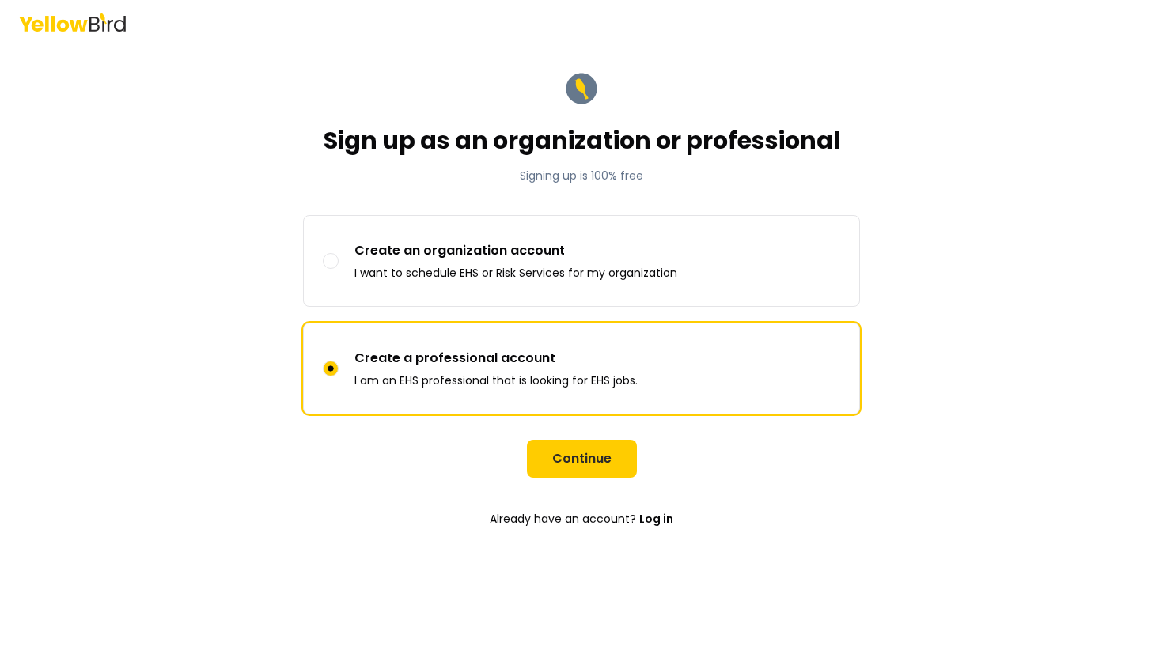
click at [81, 28] on icon at bounding box center [79, 25] width 18 height 12
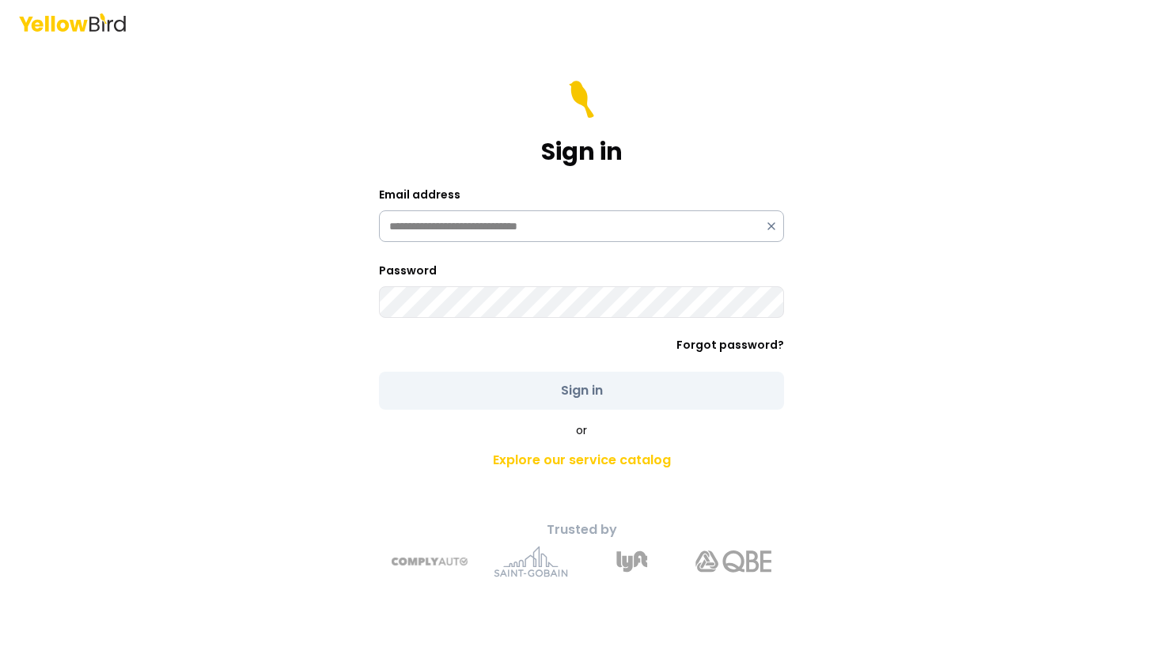
click at [771, 228] on div "**********" at bounding box center [581, 226] width 405 height 32
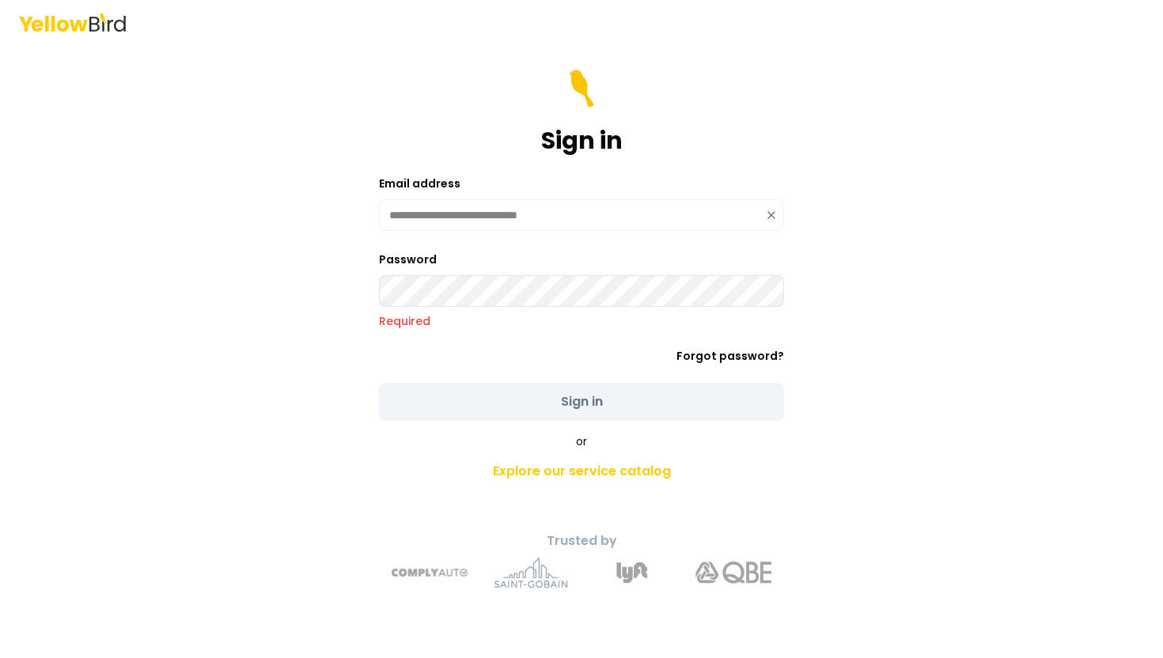
click at [765, 213] on icon at bounding box center [771, 215] width 13 height 13
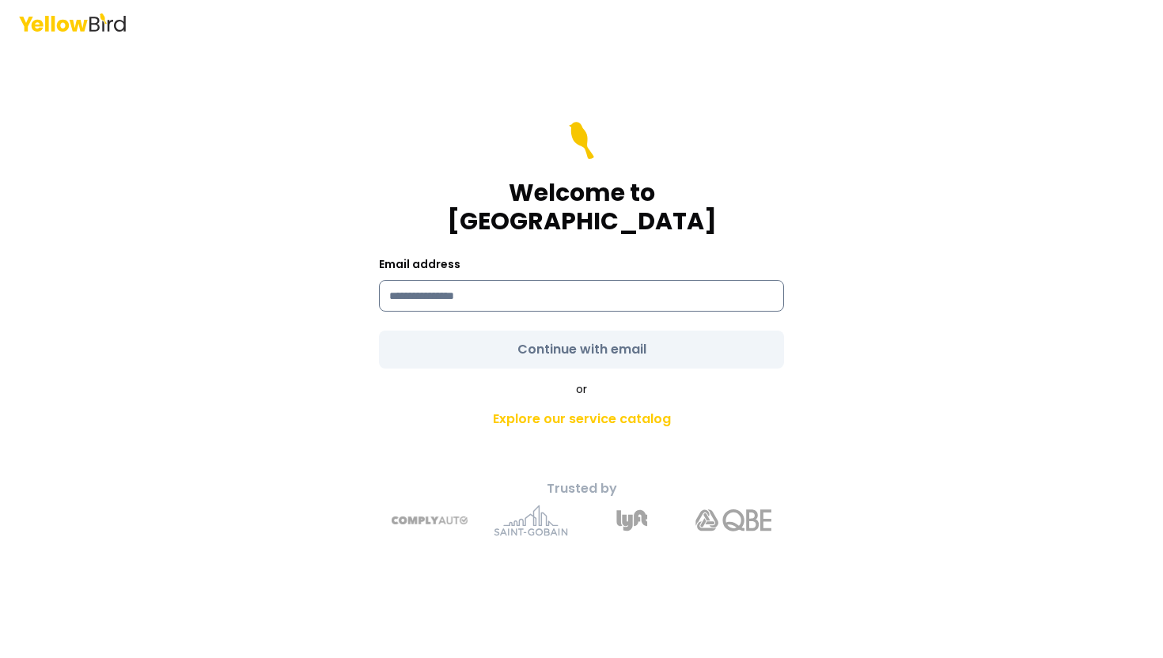
click at [604, 292] on input at bounding box center [581, 296] width 405 height 32
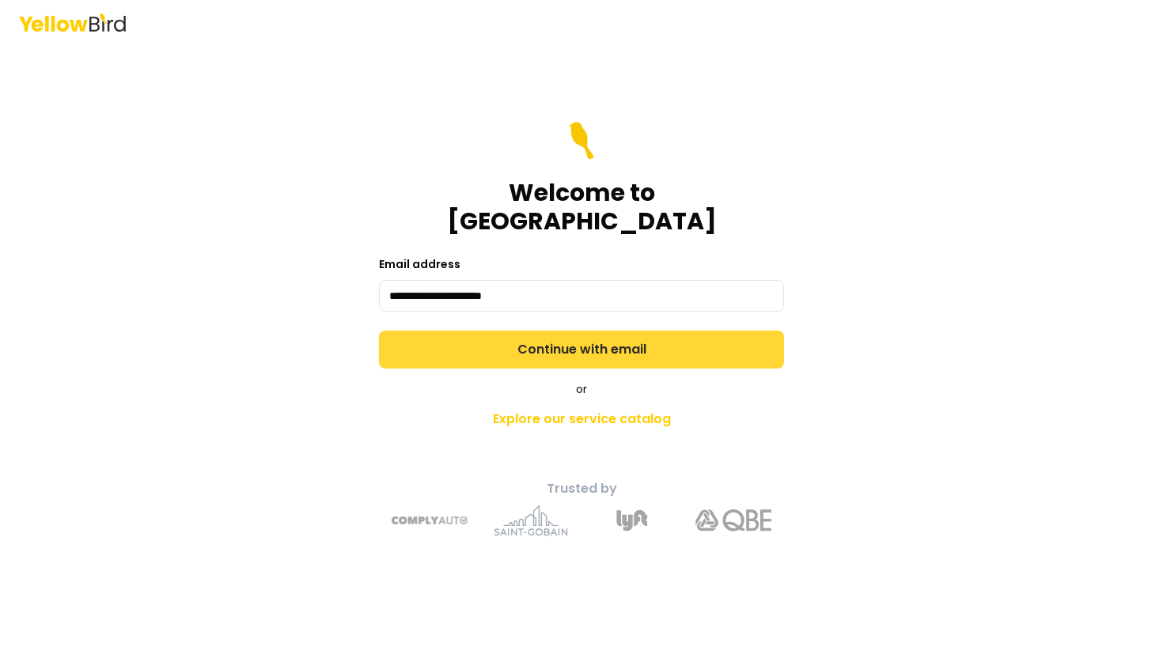
type input "**********"
click at [542, 334] on button "Continue with email" at bounding box center [581, 350] width 405 height 38
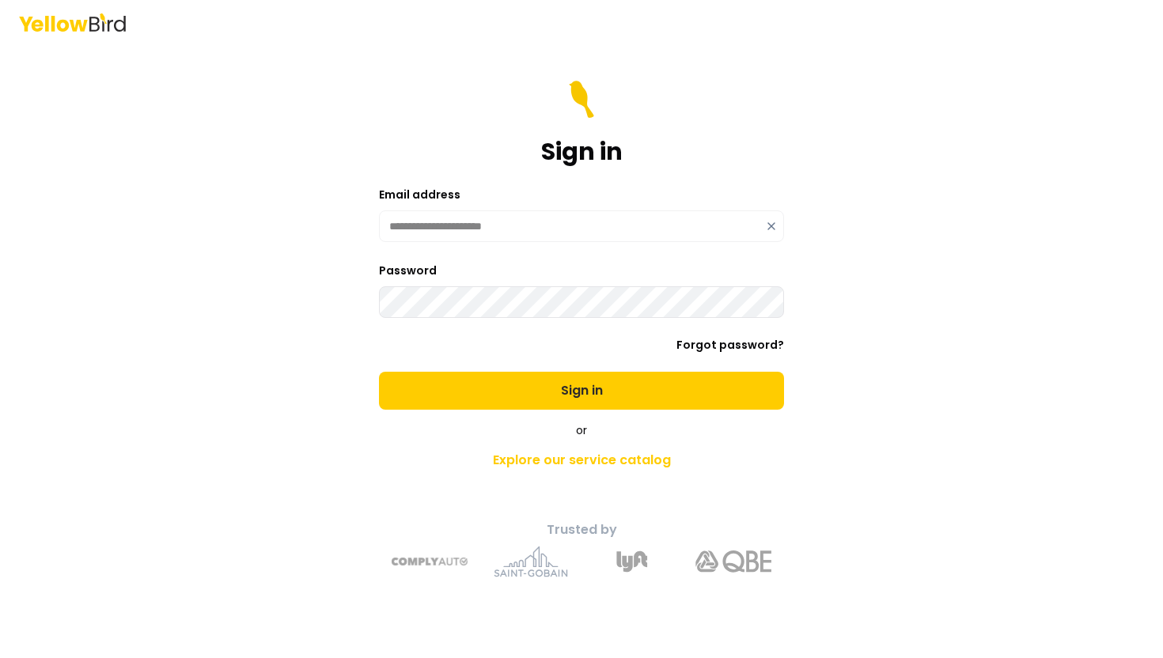
click at [379, 372] on button "Sign in" at bounding box center [581, 391] width 405 height 38
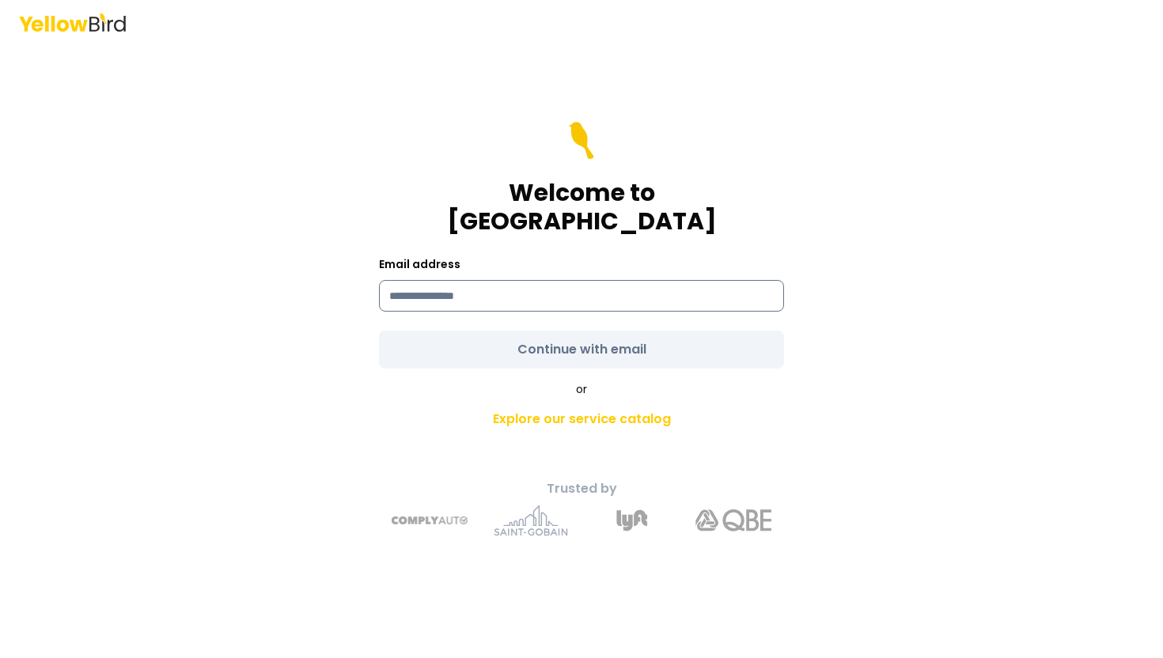
click at [451, 293] on input at bounding box center [581, 296] width 405 height 32
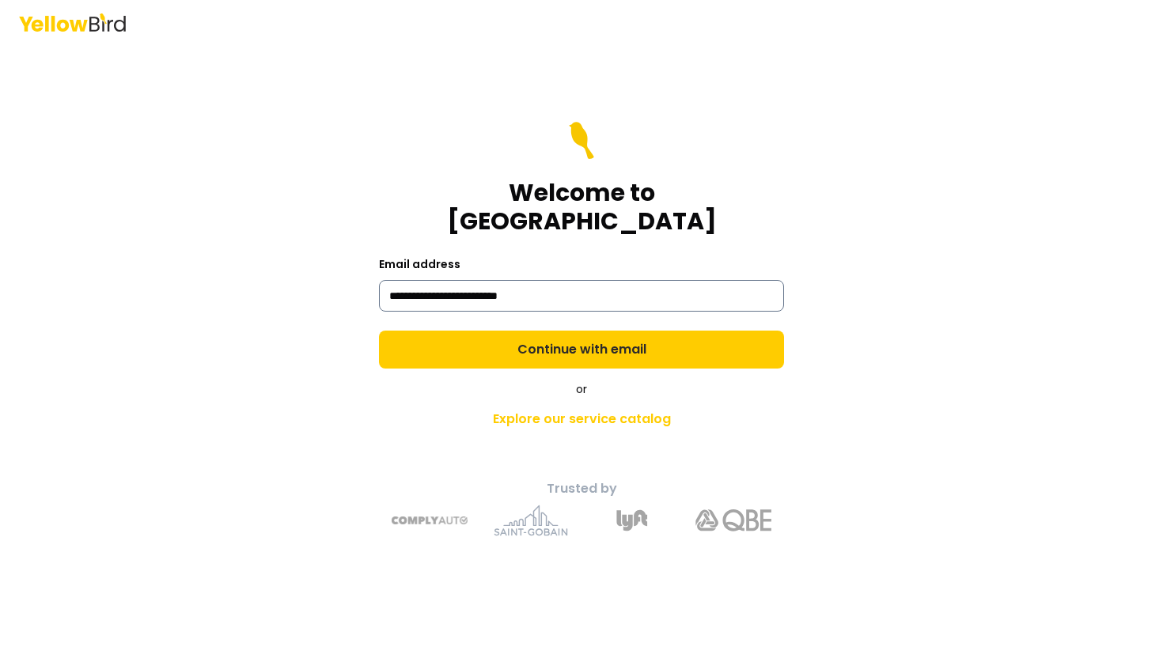
type input "**********"
click at [379, 331] on button "Continue with email" at bounding box center [581, 350] width 405 height 38
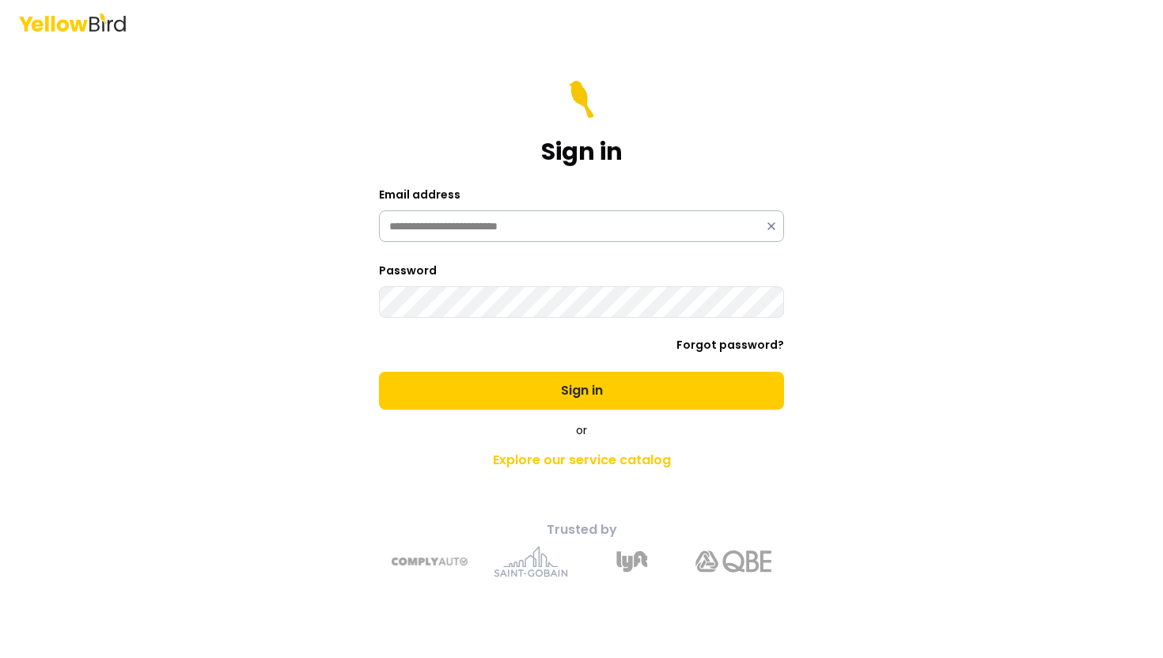
click at [379, 372] on button "Sign in" at bounding box center [581, 391] width 405 height 38
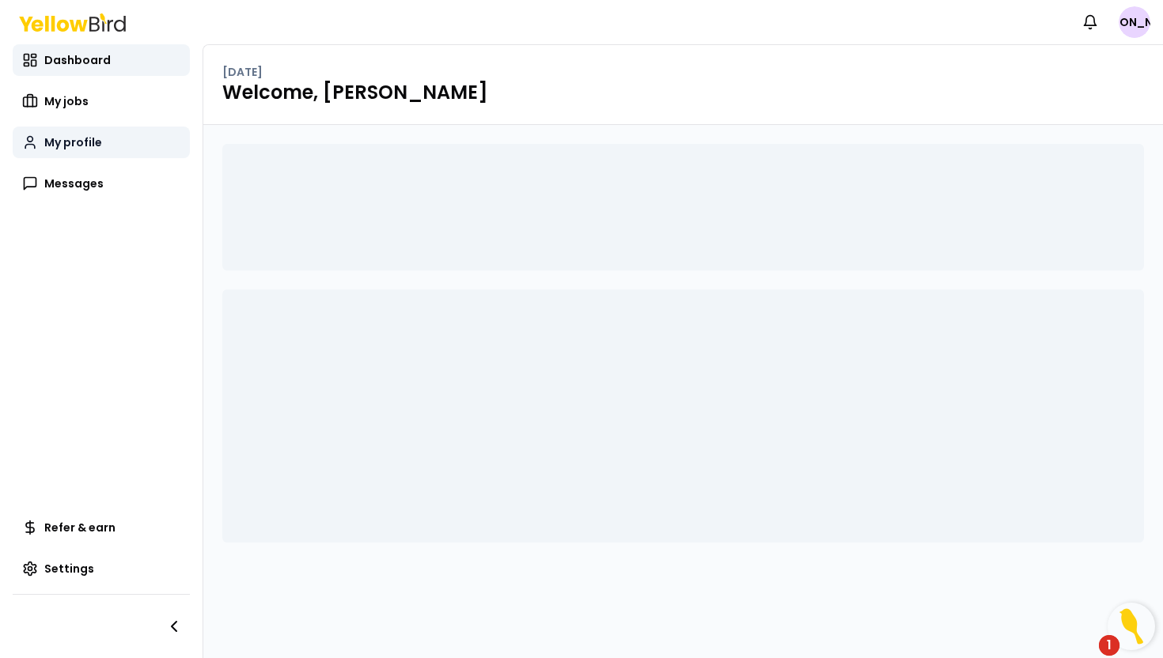
click at [72, 147] on span "My profile" at bounding box center [73, 142] width 58 height 16
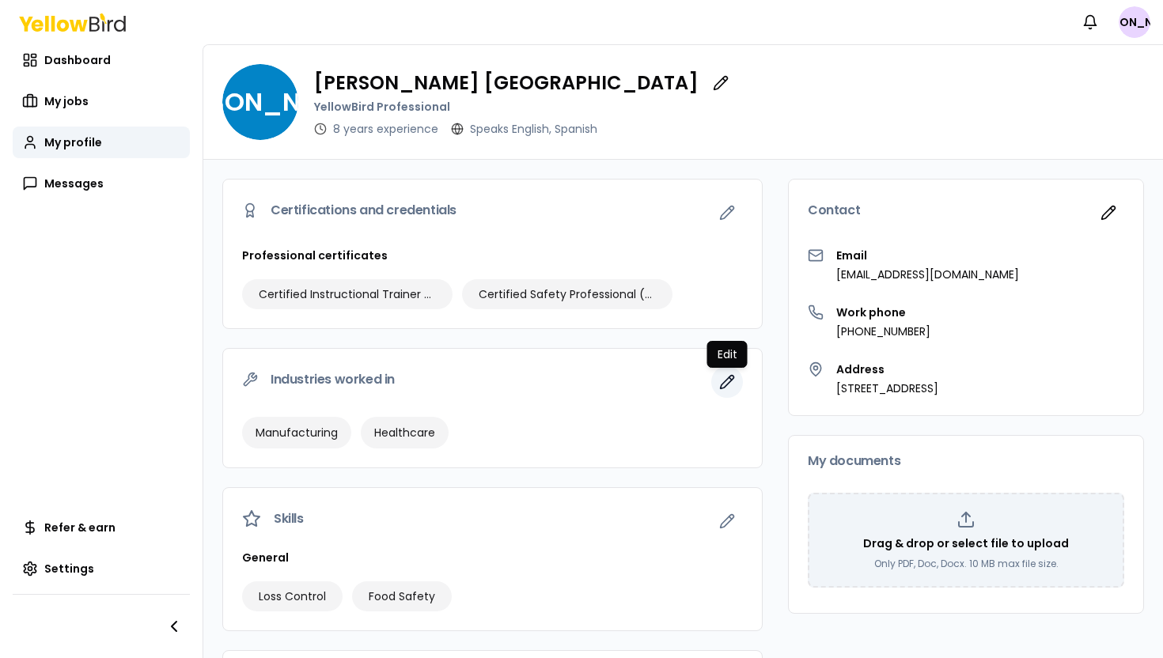
click at [725, 380] on icon "button" at bounding box center [727, 382] width 13 height 13
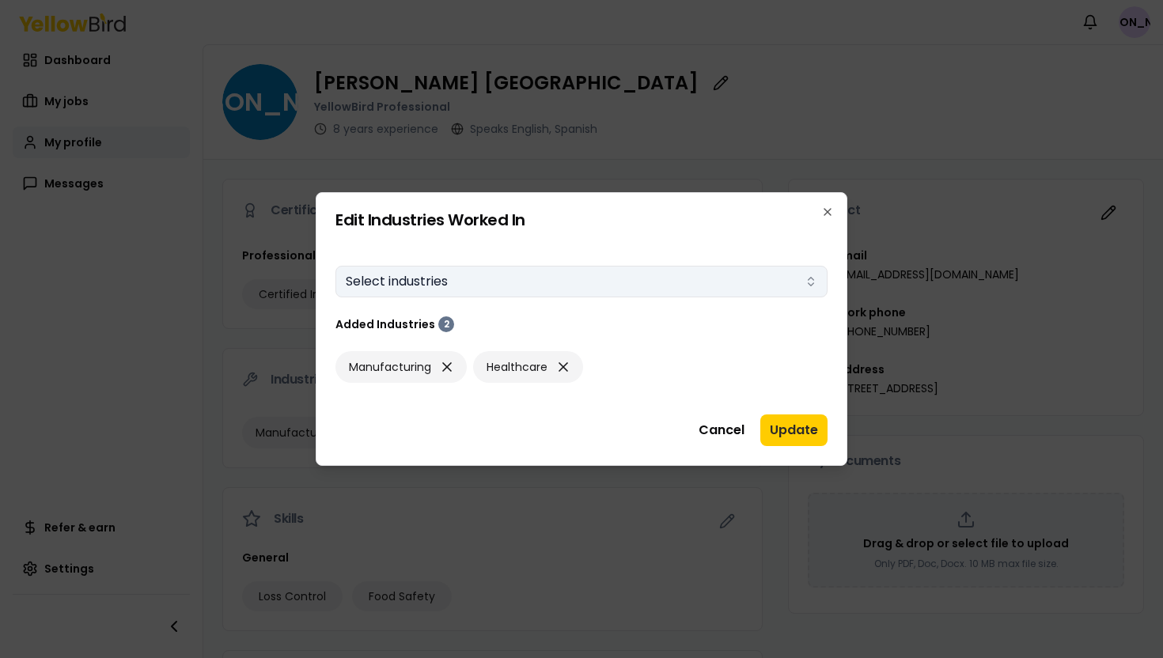
click at [551, 280] on button "Select industries" at bounding box center [581, 282] width 492 height 32
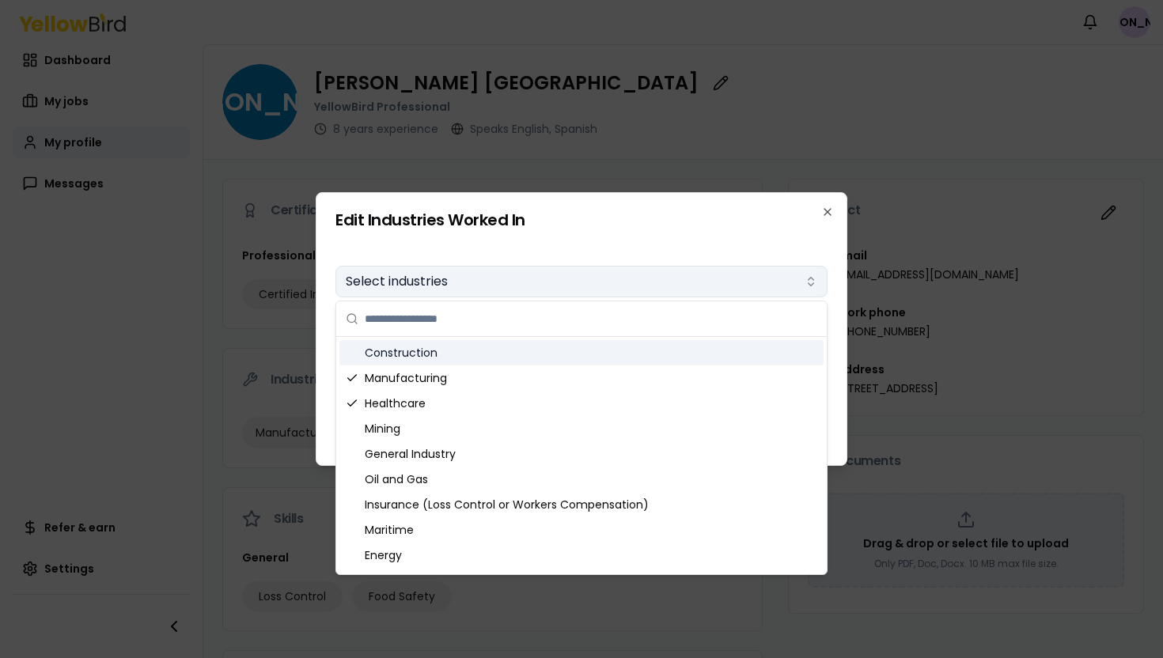
click at [538, 281] on button "Select industries" at bounding box center [581, 282] width 492 height 32
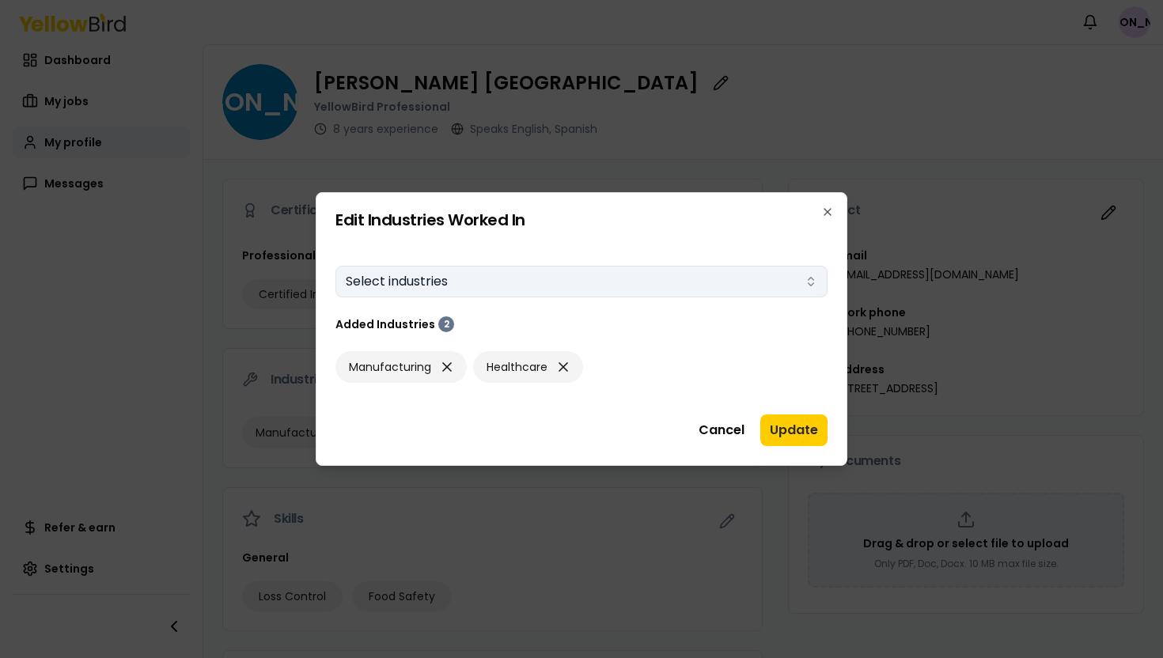
click at [478, 276] on button "Select industries" at bounding box center [581, 282] width 492 height 32
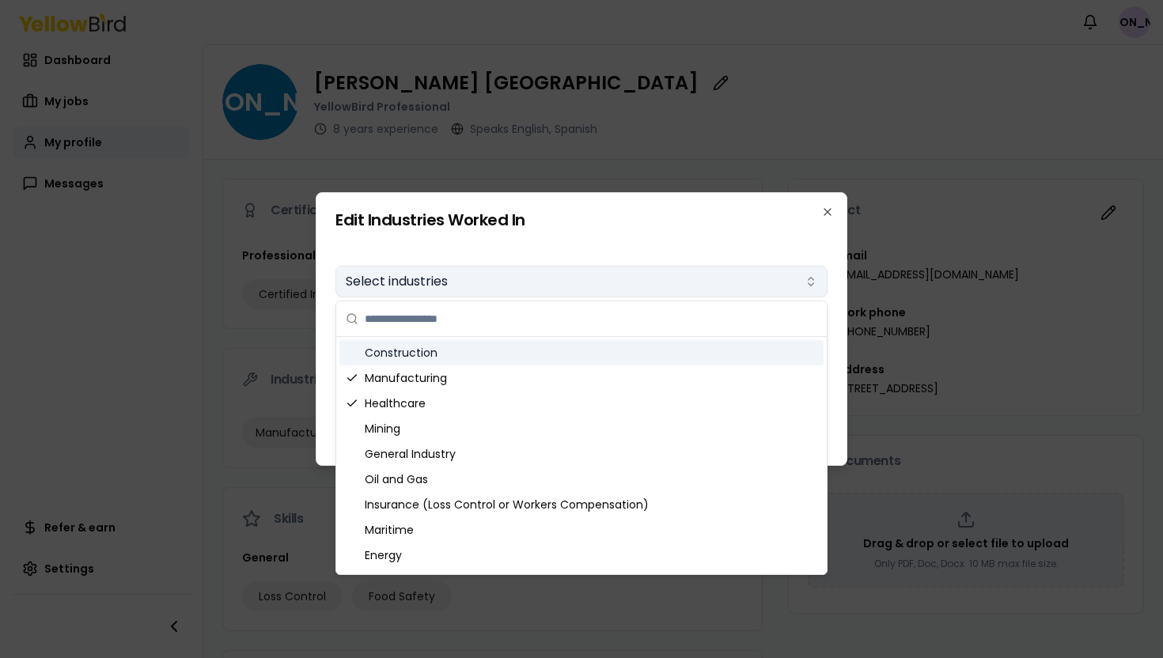
click at [478, 276] on button "Select industries" at bounding box center [581, 282] width 492 height 32
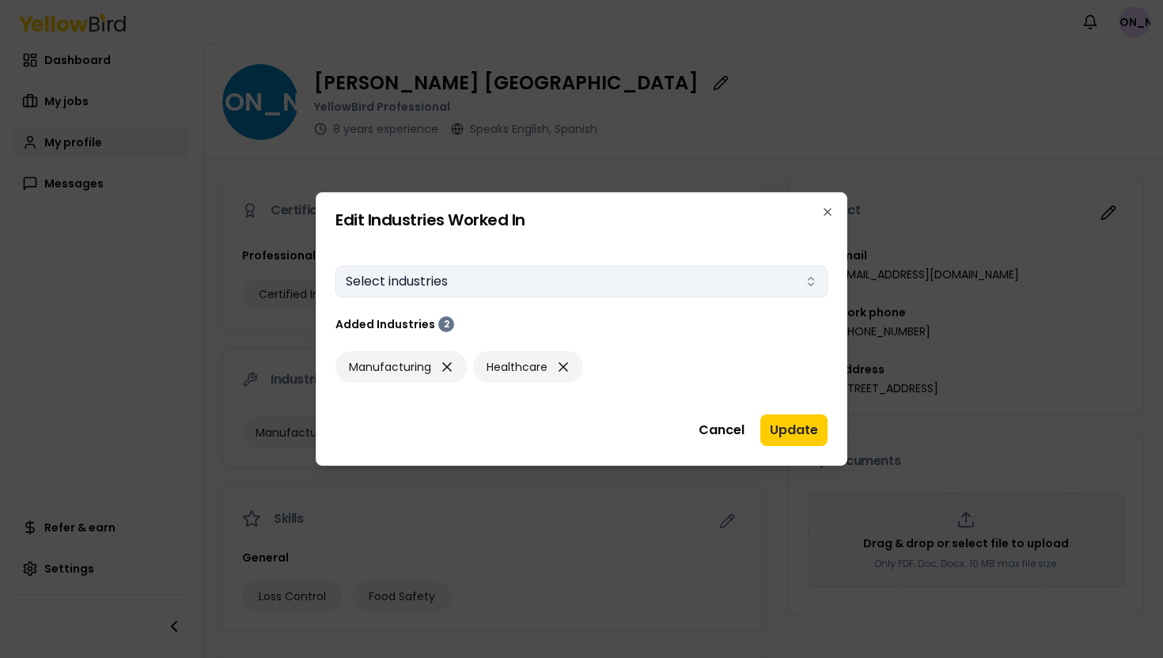
click at [491, 271] on button "Select industries" at bounding box center [581, 282] width 492 height 32
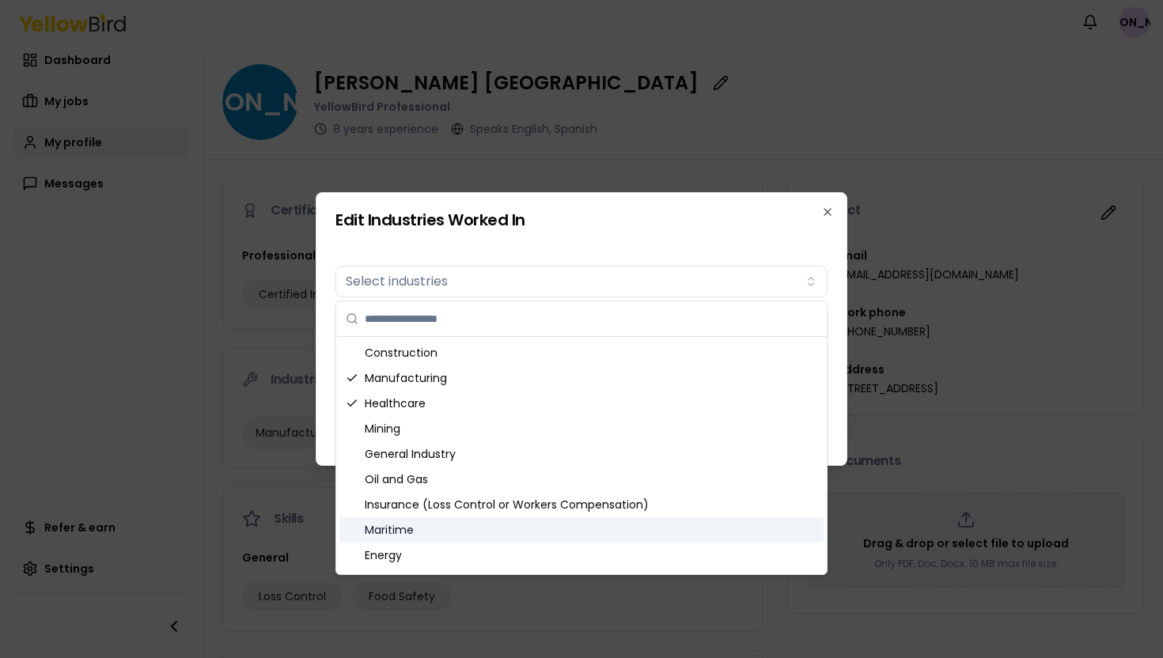
type input "*"
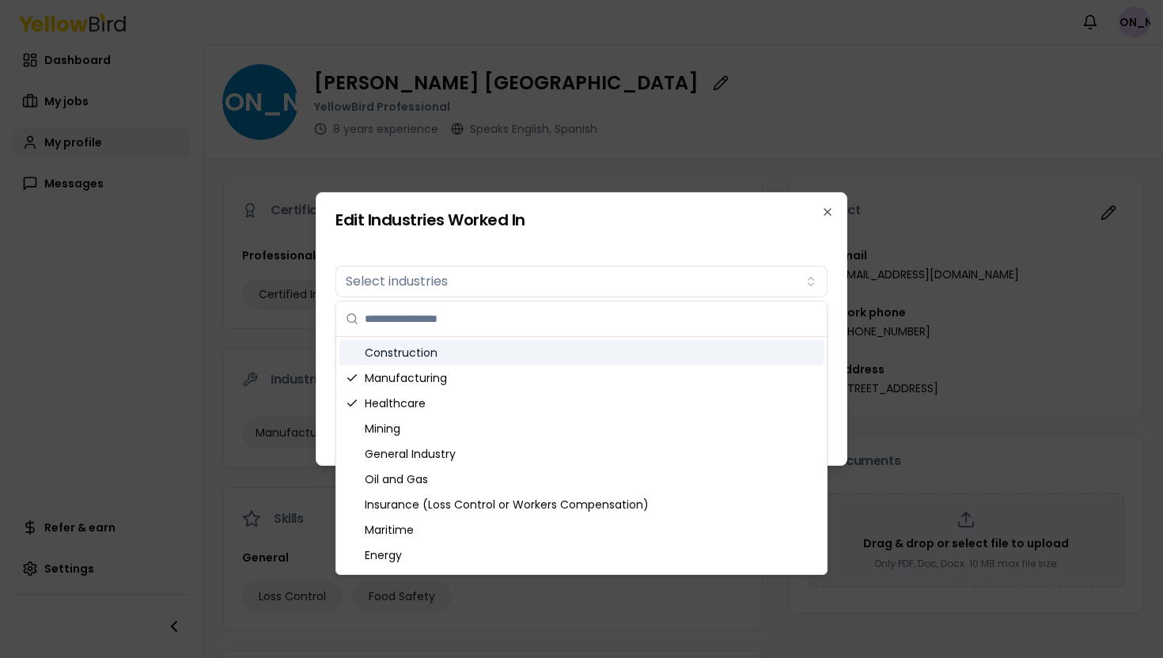
type input "*"
click at [255, 529] on div at bounding box center [581, 329] width 1163 height 658
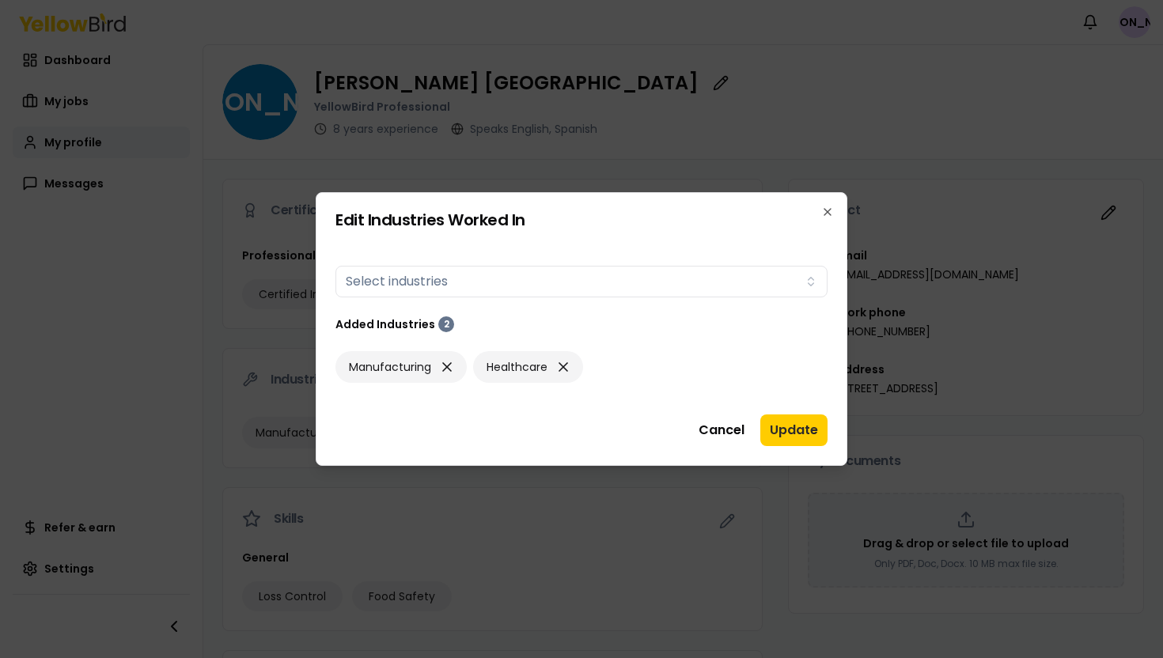
click at [255, 529] on div at bounding box center [581, 329] width 1163 height 658
click at [827, 211] on icon "button" at bounding box center [827, 212] width 6 height 6
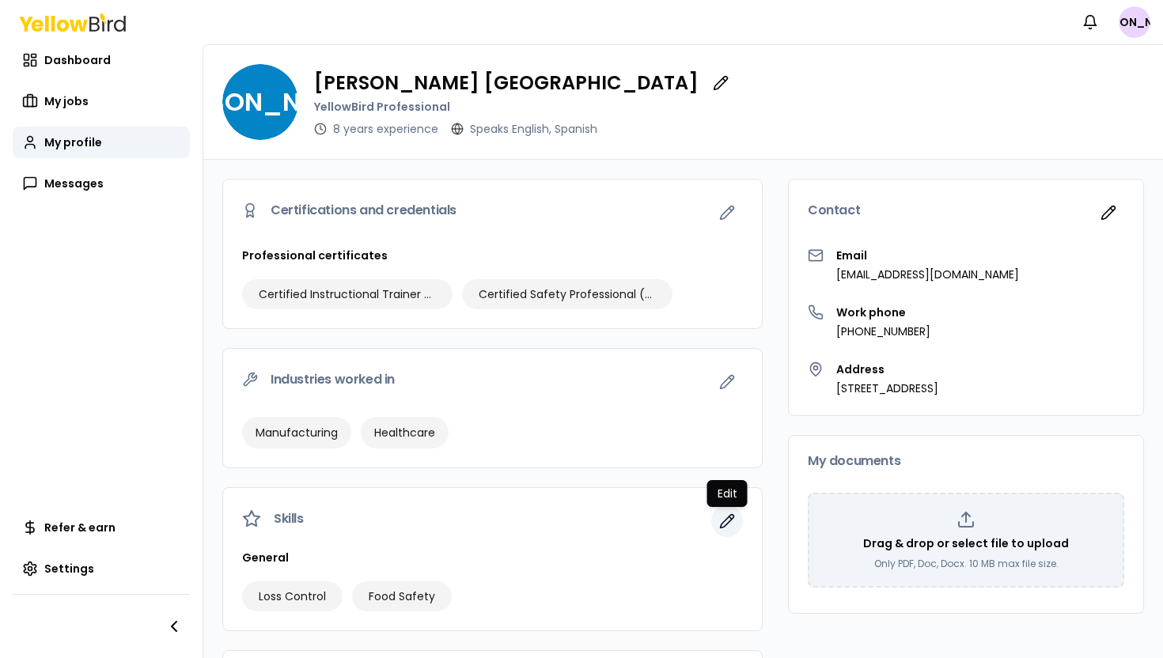
click at [733, 521] on icon "button" at bounding box center [727, 521] width 16 height 16
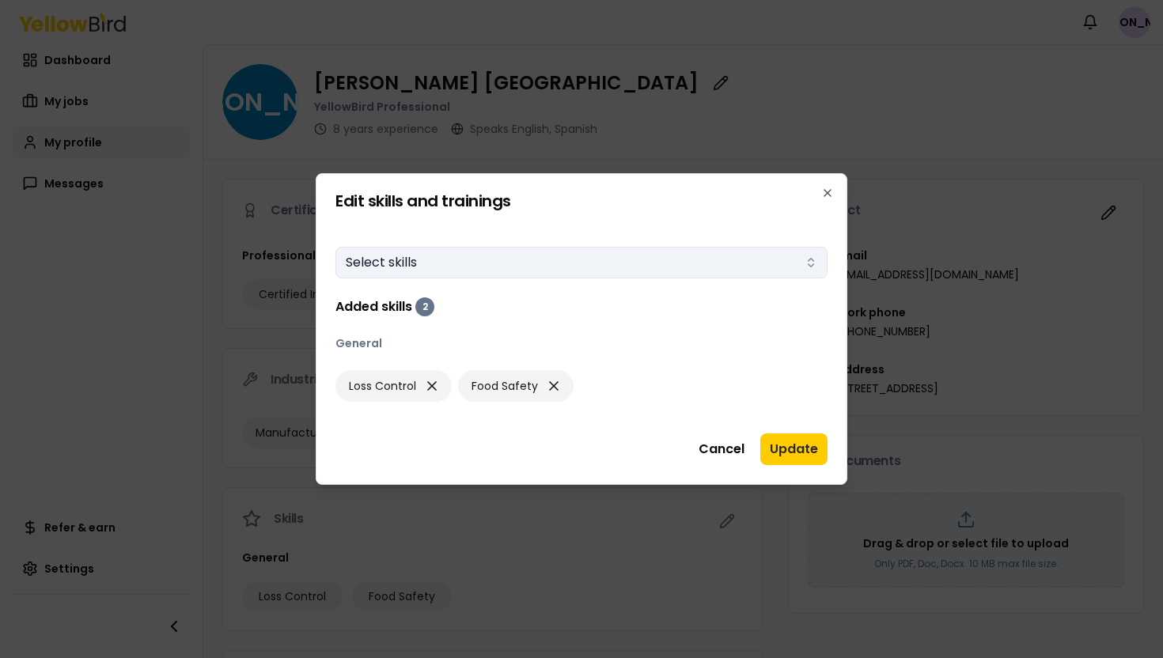
click at [432, 268] on button "Select skills" at bounding box center [581, 263] width 492 height 32
